Goal: Transaction & Acquisition: Purchase product/service

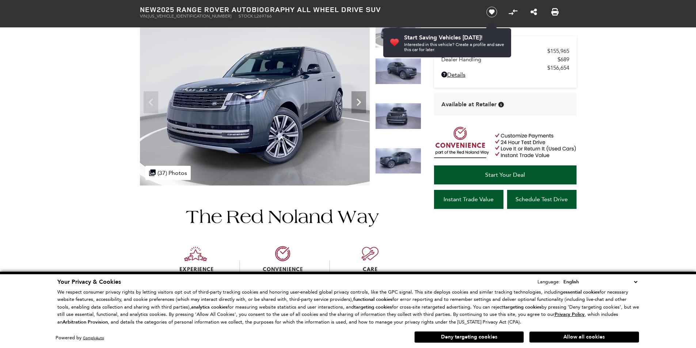
scroll to position [223, 0]
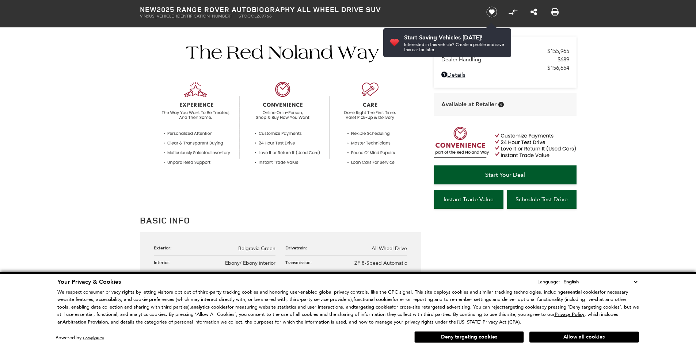
click at [575, 335] on button "Allow all cookies" at bounding box center [584, 337] width 110 height 11
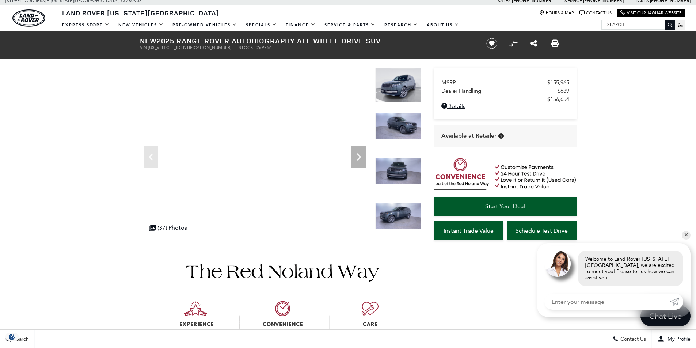
scroll to position [0, 0]
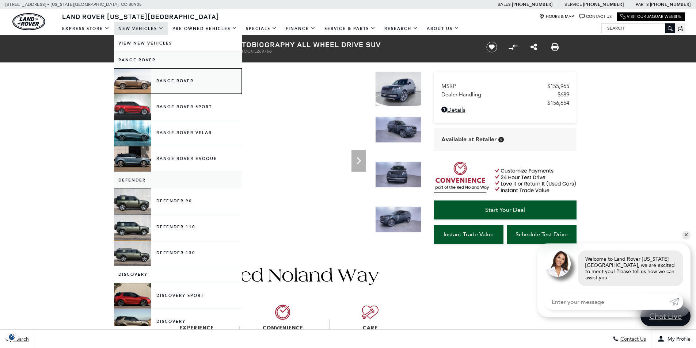
click at [180, 81] on link "Range Rover" at bounding box center [178, 81] width 128 height 26
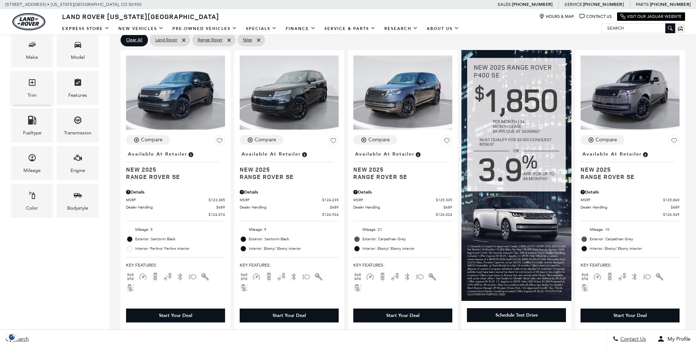
click at [31, 84] on icon "Trim" at bounding box center [32, 82] width 9 height 9
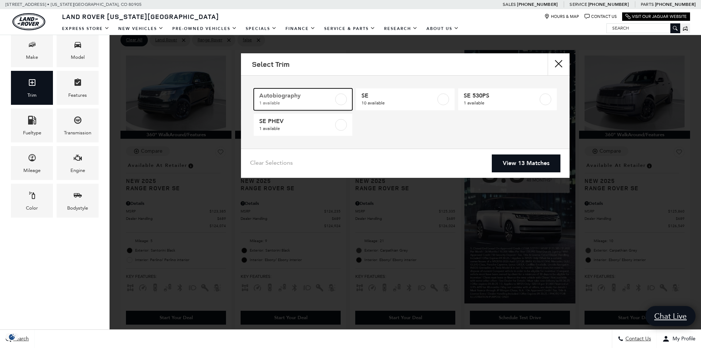
click at [269, 99] on span "Autobiography" at bounding box center [296, 95] width 74 height 7
type input "$156,654"
checkbox input "true"
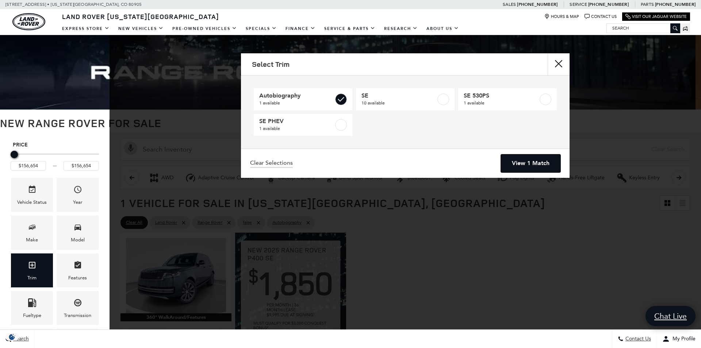
click at [538, 159] on link "View 1 Match" at bounding box center [531, 163] width 60 height 18
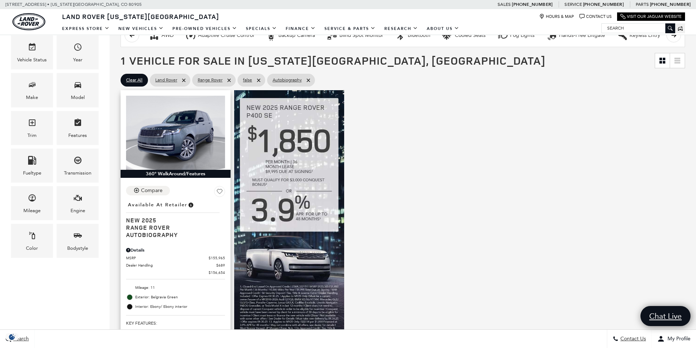
scroll to position [146, 0]
